Goal: Find specific page/section: Find specific page/section

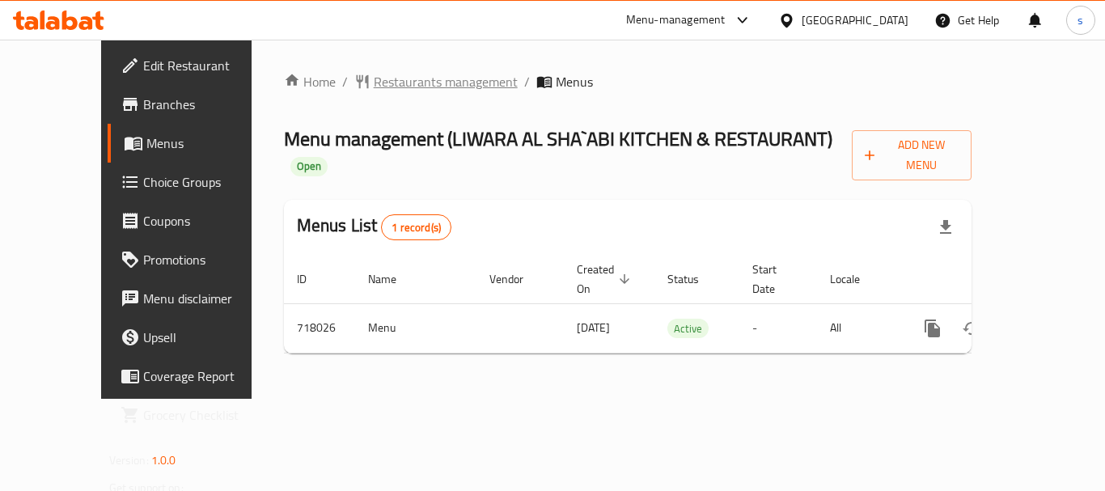
click at [394, 76] on span "Restaurants management" at bounding box center [446, 81] width 144 height 19
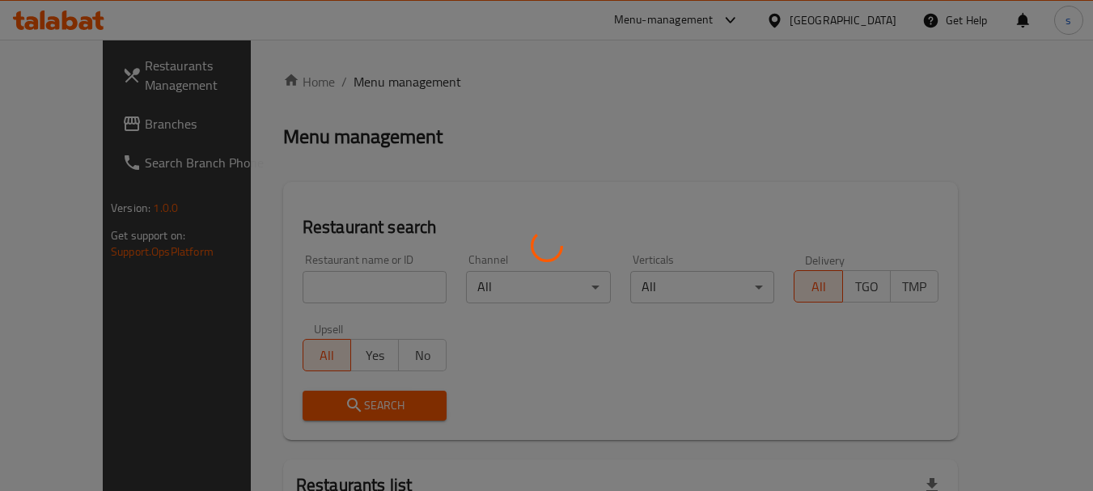
click at [316, 285] on div at bounding box center [546, 245] width 1093 height 491
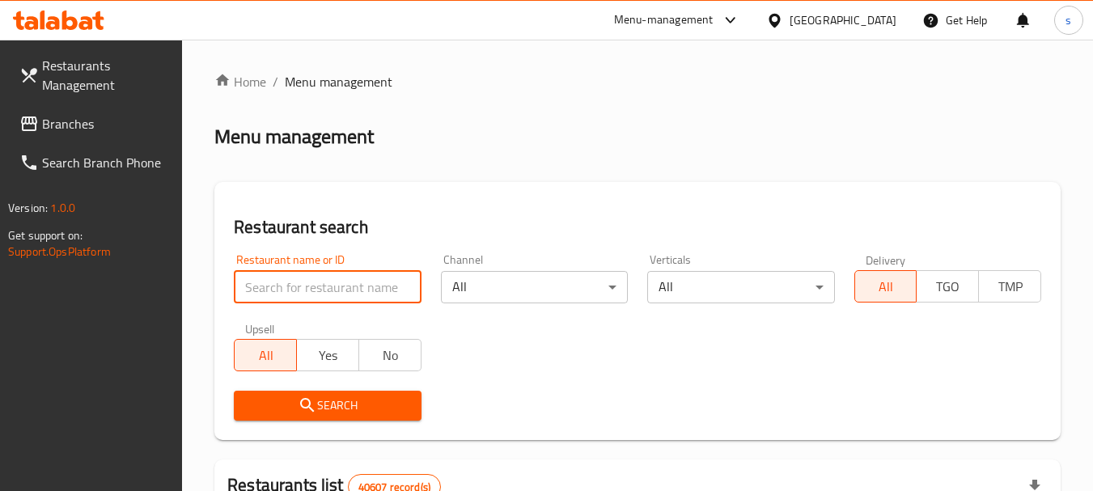
click at [333, 291] on input "search" at bounding box center [327, 287] width 187 height 32
paste input "645712"
type input "645712"
click button "Search" at bounding box center [327, 406] width 187 height 30
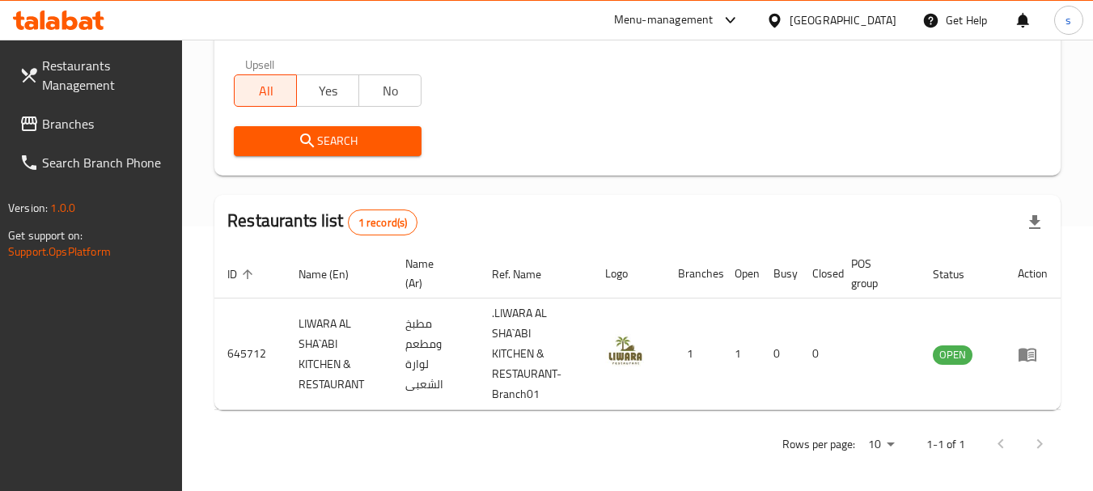
scroll to position [271, 0]
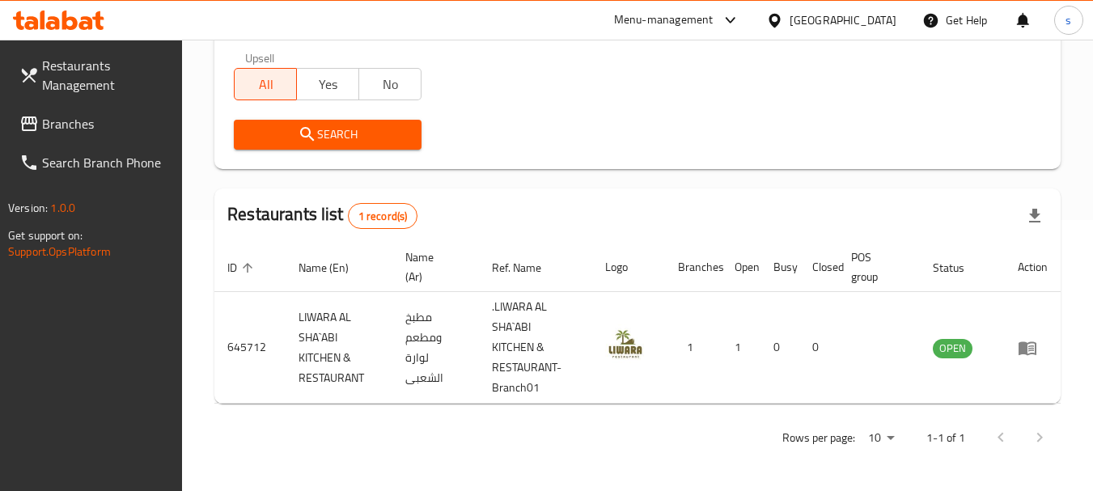
click at [818, 19] on div "[GEOGRAPHIC_DATA]" at bounding box center [843, 20] width 107 height 18
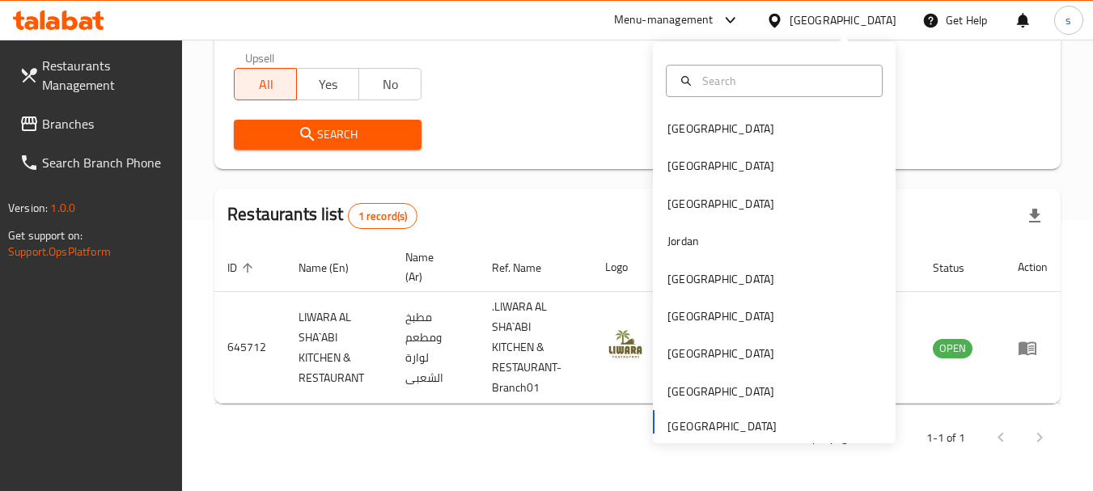
click at [685, 421] on div "[GEOGRAPHIC_DATA] [GEOGRAPHIC_DATA] [GEOGRAPHIC_DATA] [GEOGRAPHIC_DATA] [GEOGRA…" at bounding box center [774, 276] width 243 height 332
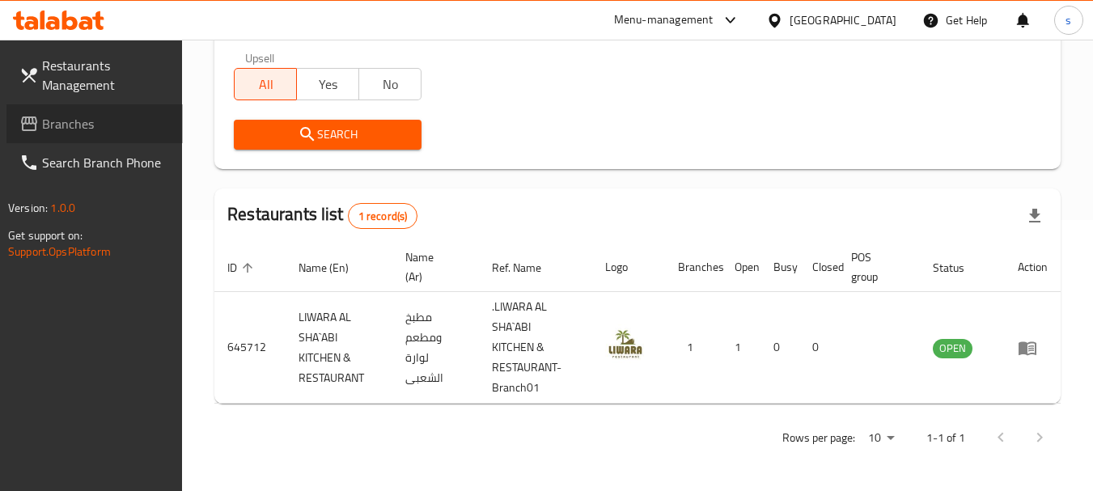
click at [72, 126] on span "Branches" at bounding box center [106, 123] width 128 height 19
